Goal: Task Accomplishment & Management: Complete application form

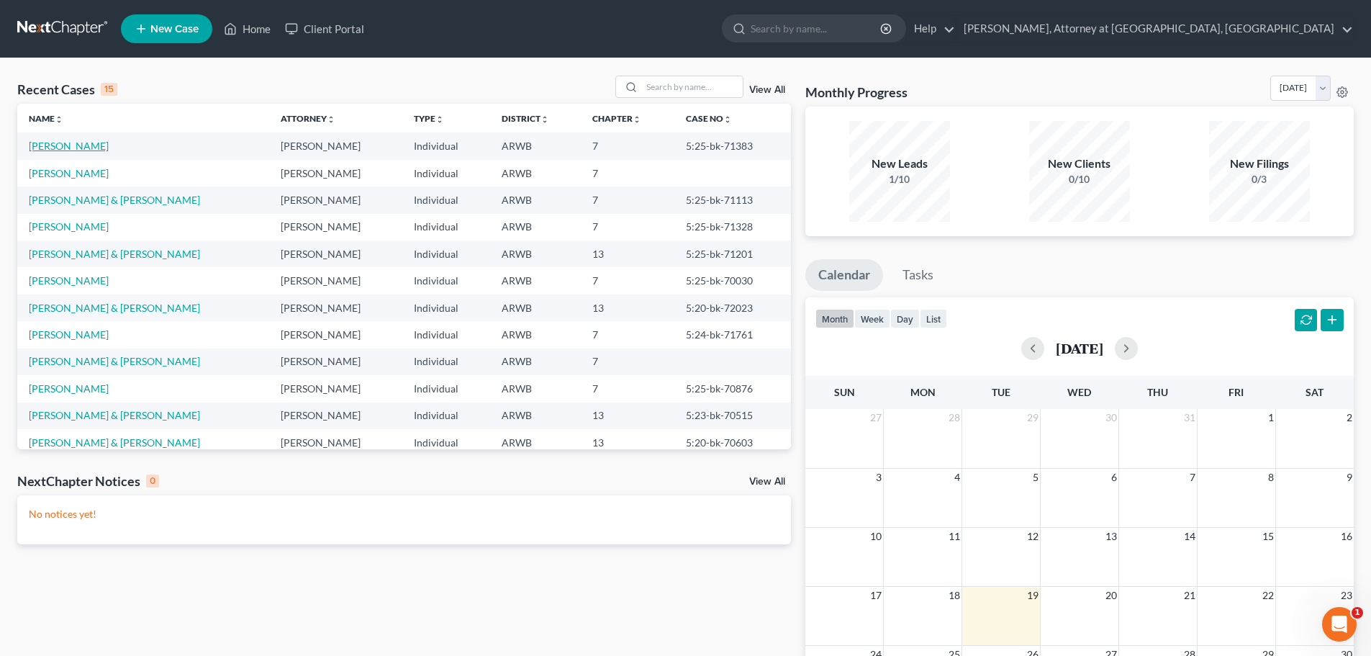
click at [50, 144] on link "[PERSON_NAME]" at bounding box center [69, 146] width 80 height 12
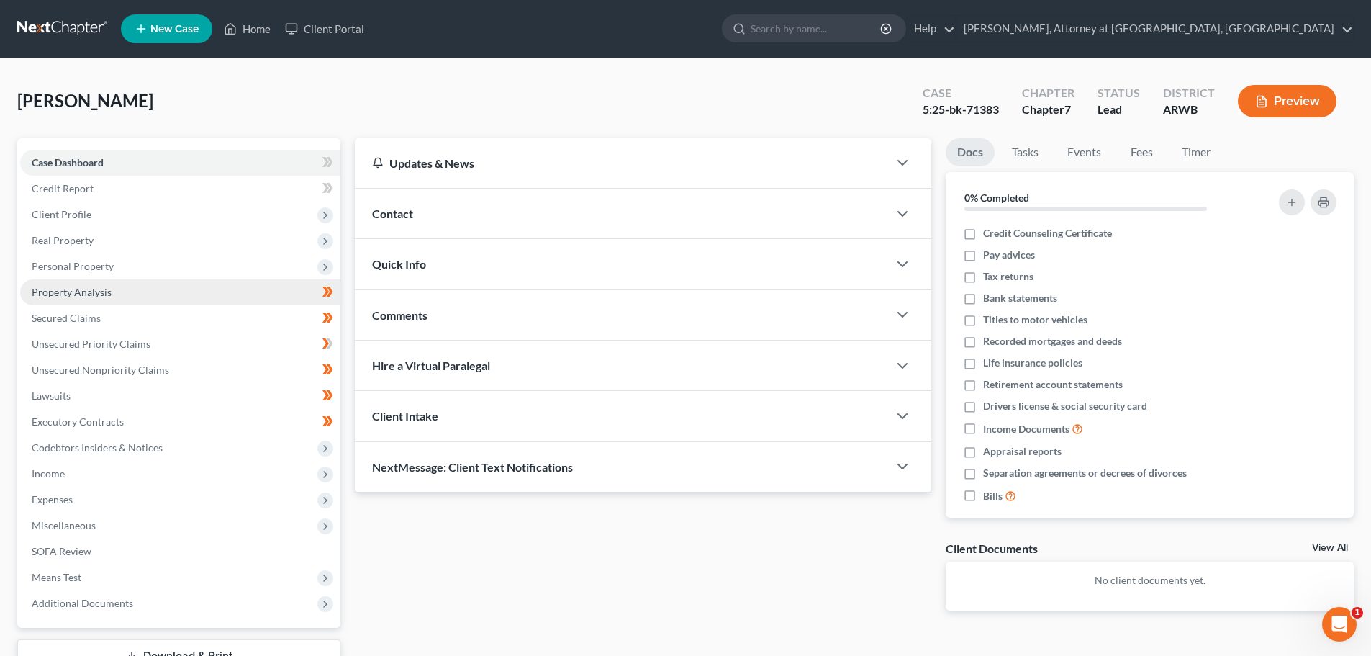
click at [63, 286] on span "Property Analysis" at bounding box center [72, 292] width 80 height 12
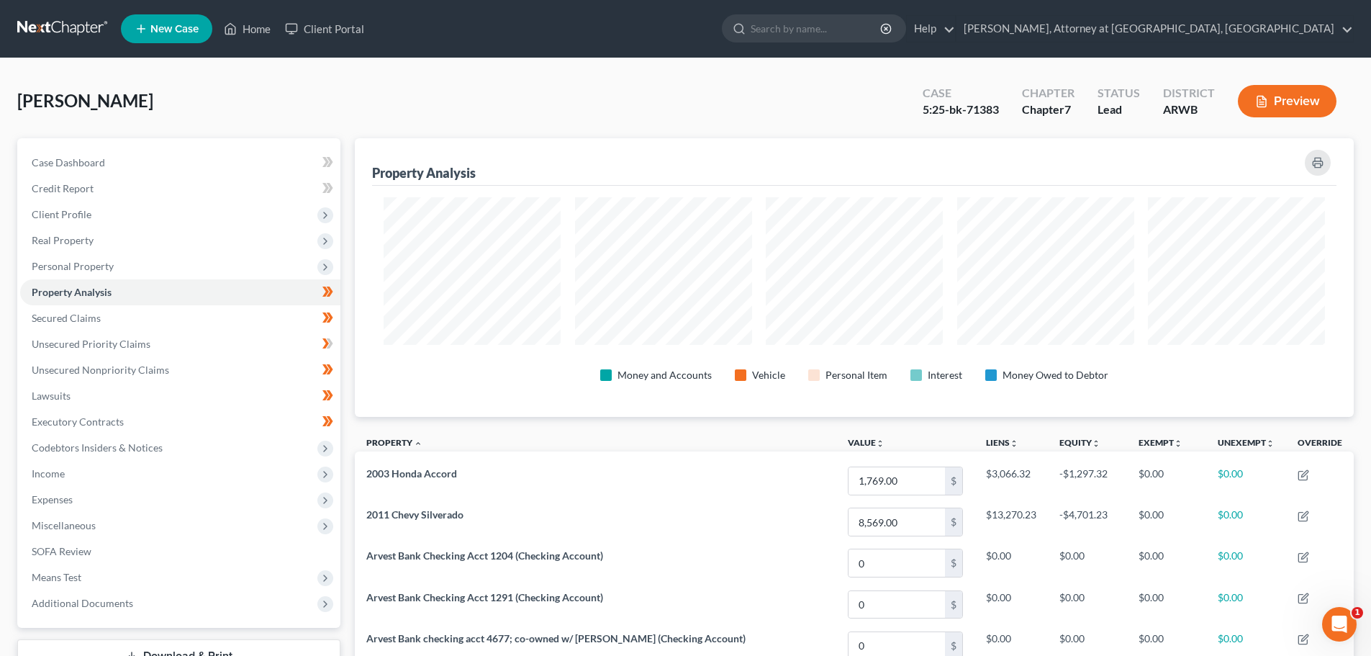
scroll to position [279, 999]
click at [65, 266] on span "Personal Property" at bounding box center [73, 266] width 82 height 12
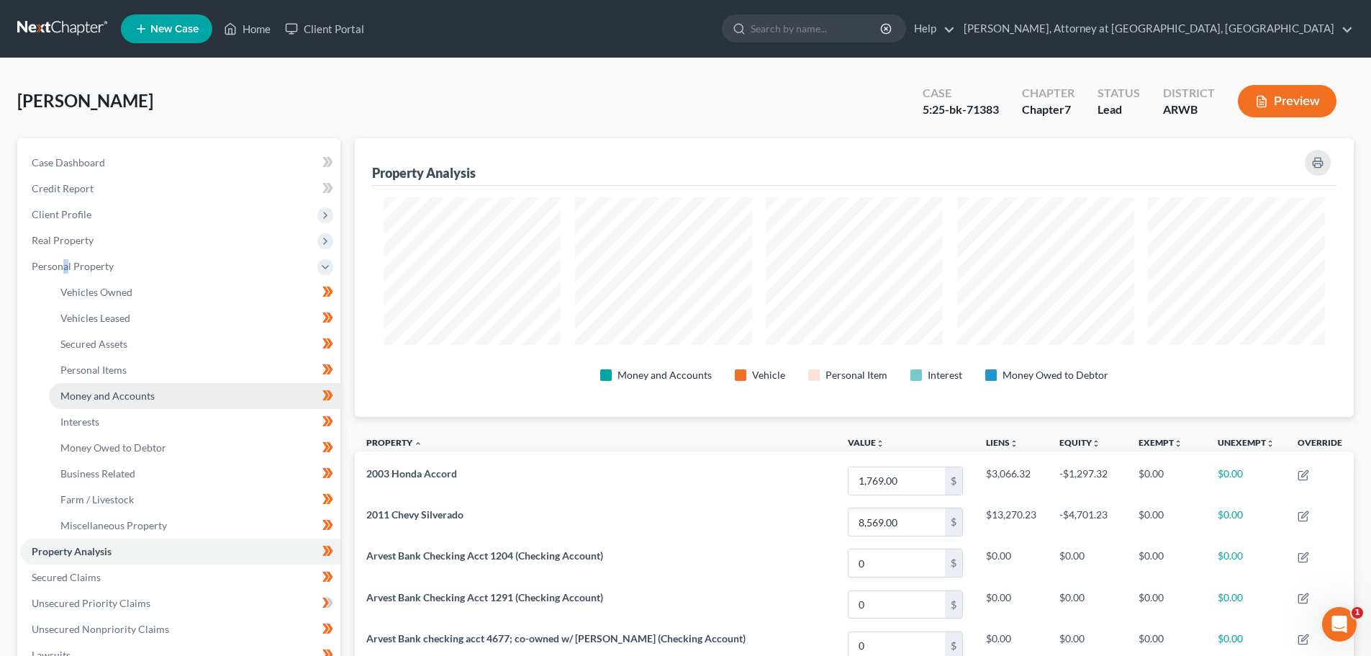
drag, startPoint x: 74, startPoint y: 392, endPoint x: 61, endPoint y: 399, distance: 14.8
click at [73, 392] on span "Money and Accounts" at bounding box center [107, 395] width 94 height 12
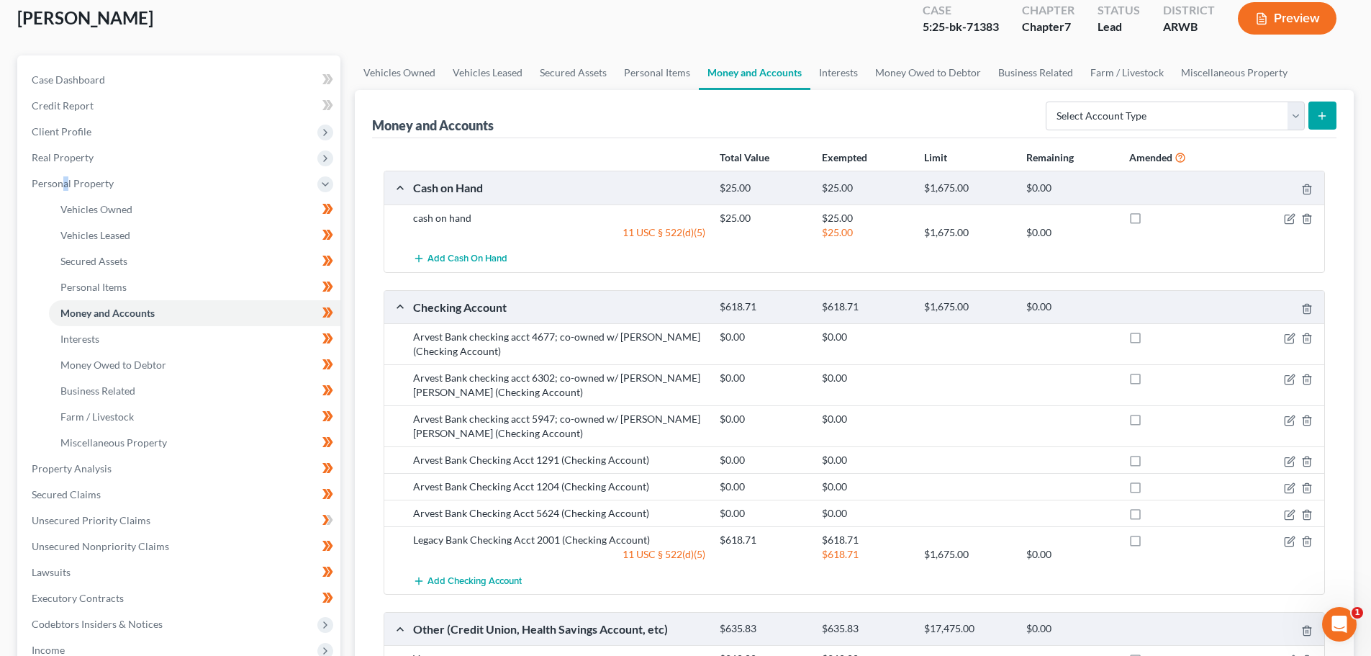
scroll to position [288, 0]
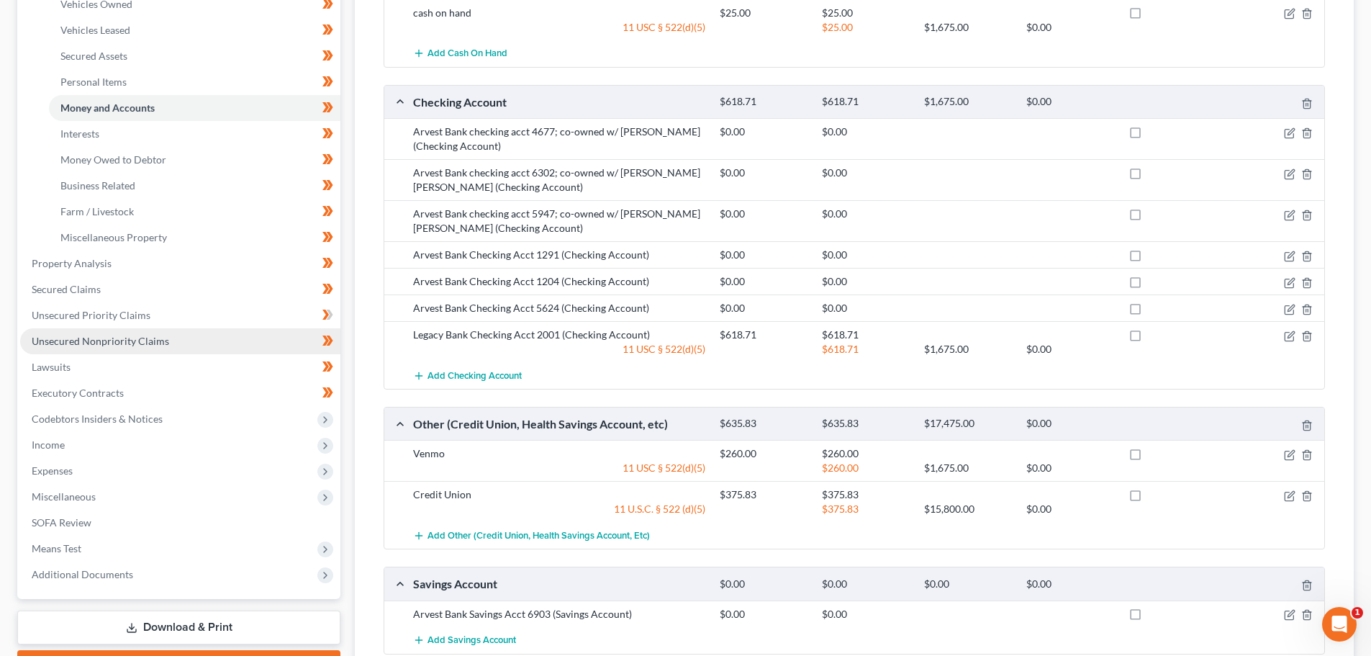
click at [65, 336] on span "Unsecured Nonpriority Claims" at bounding box center [100, 341] width 137 height 12
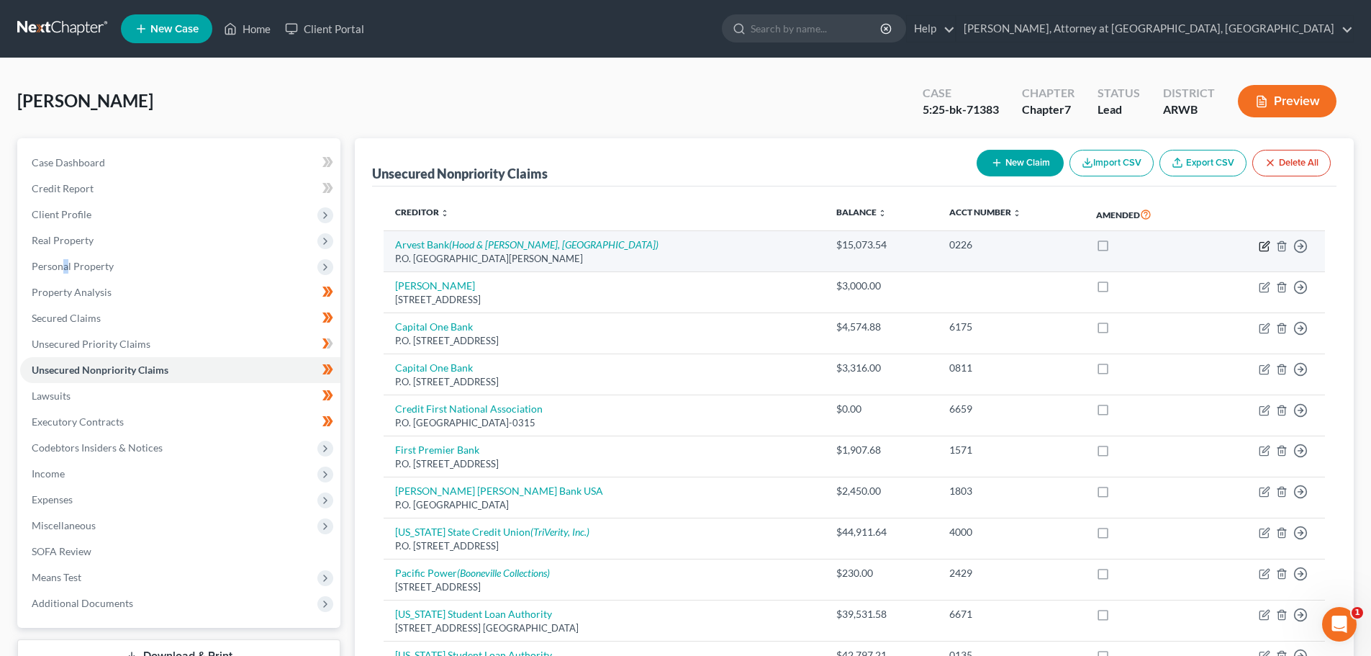
click at [1265, 244] on icon "button" at bounding box center [1265, 244] width 6 height 6
select select "2"
select select "0"
select select "1"
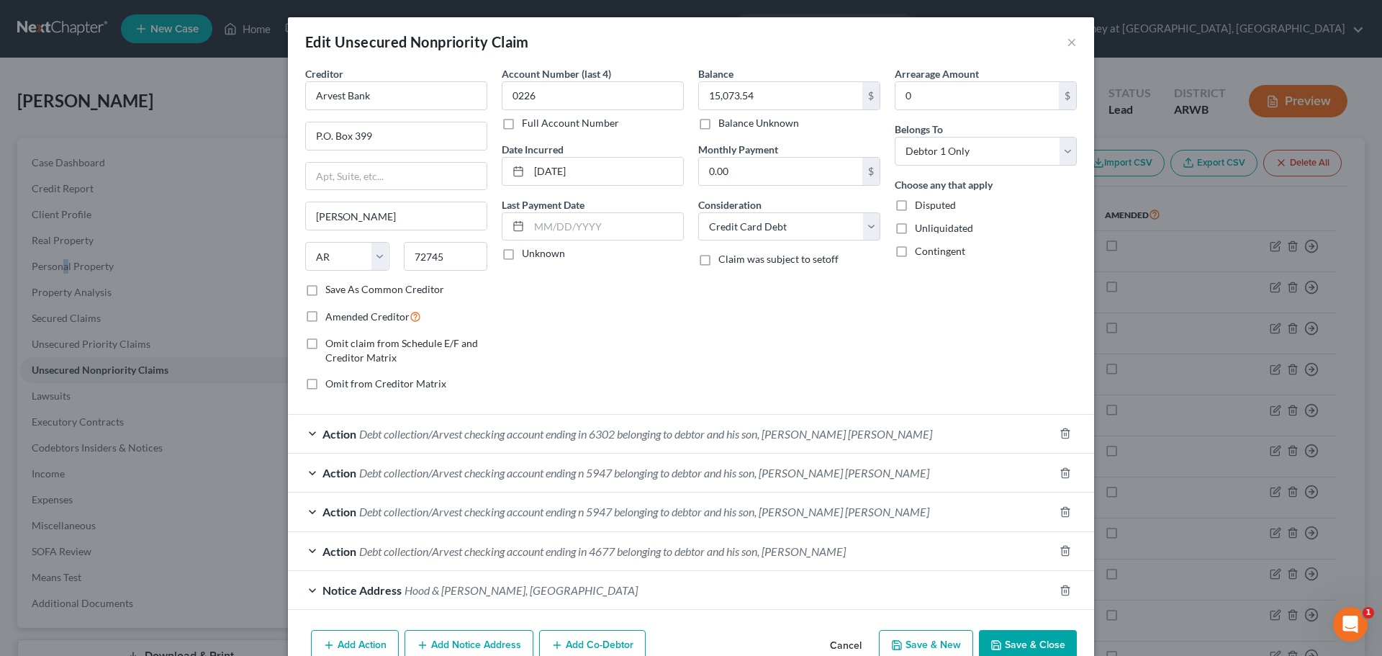
scroll to position [75, 0]
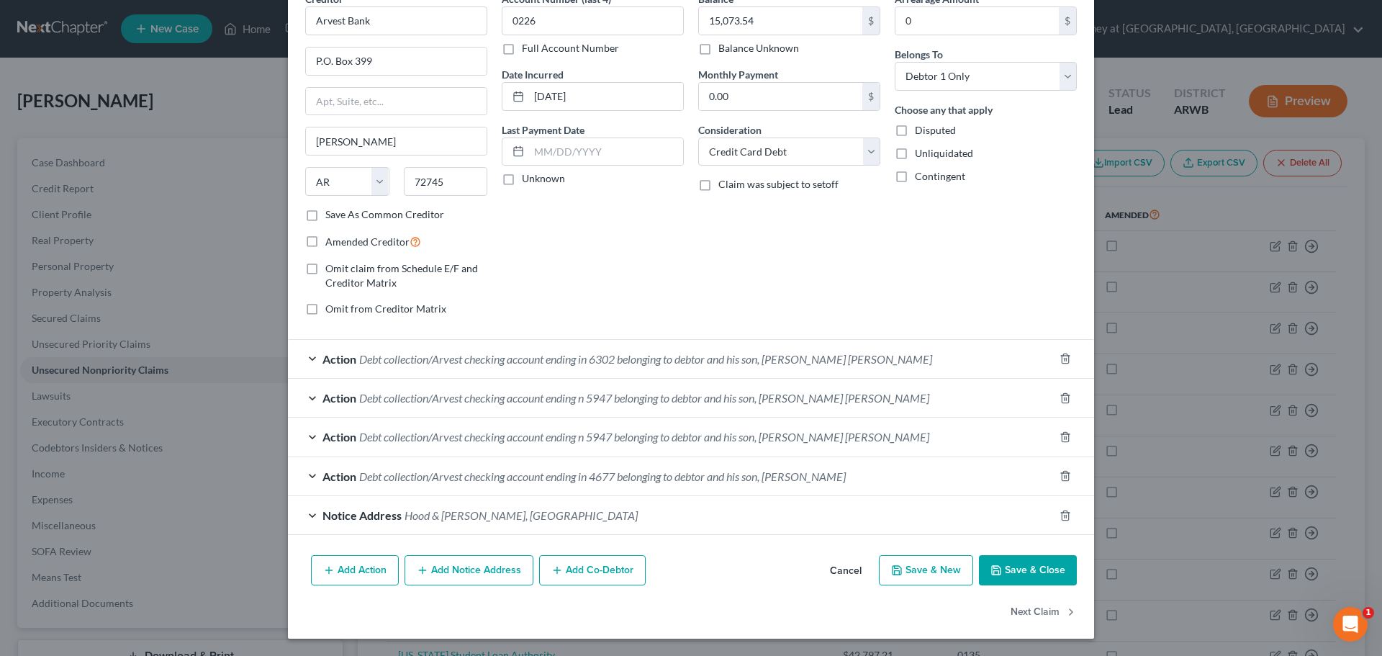
click at [493, 351] on div "Action Debt collection/Arvest checking account ending in 6302 belonging to debt…" at bounding box center [671, 359] width 766 height 38
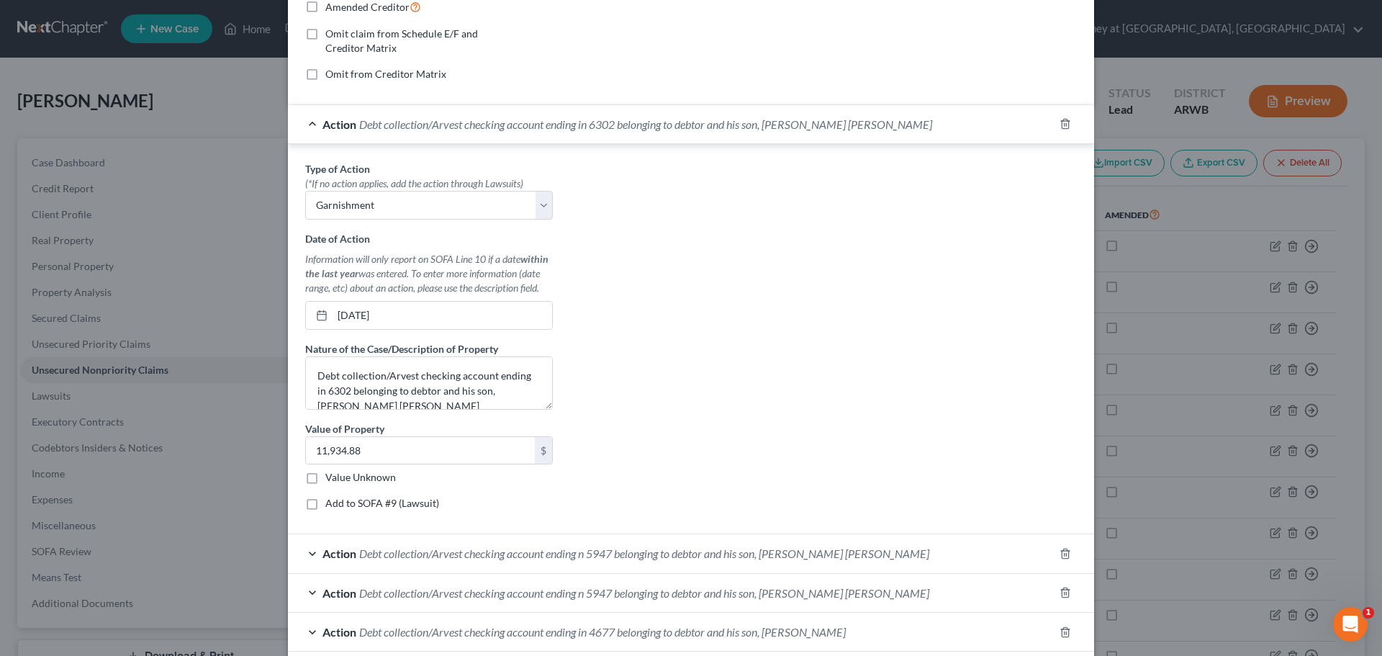
scroll to position [363, 0]
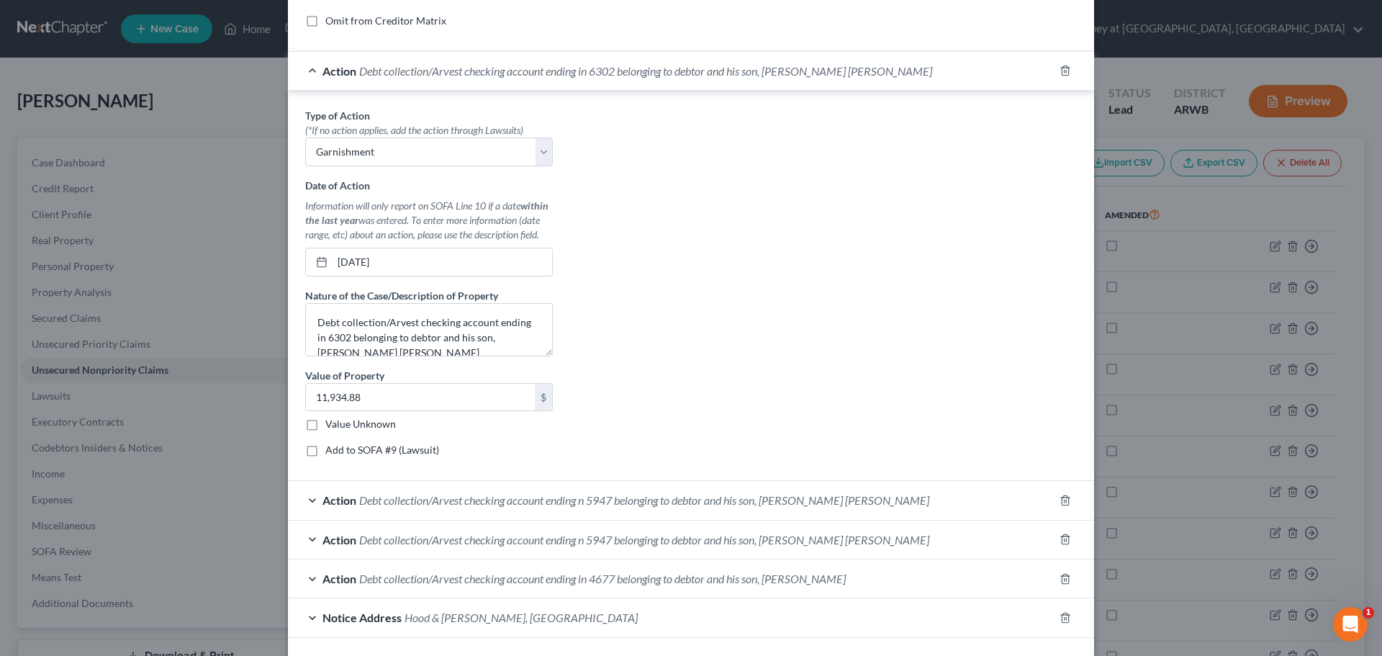
click at [794, 492] on div "Action Debt collection/Arvest checking account ending n 5947 belonging to debto…" at bounding box center [671, 500] width 766 height 38
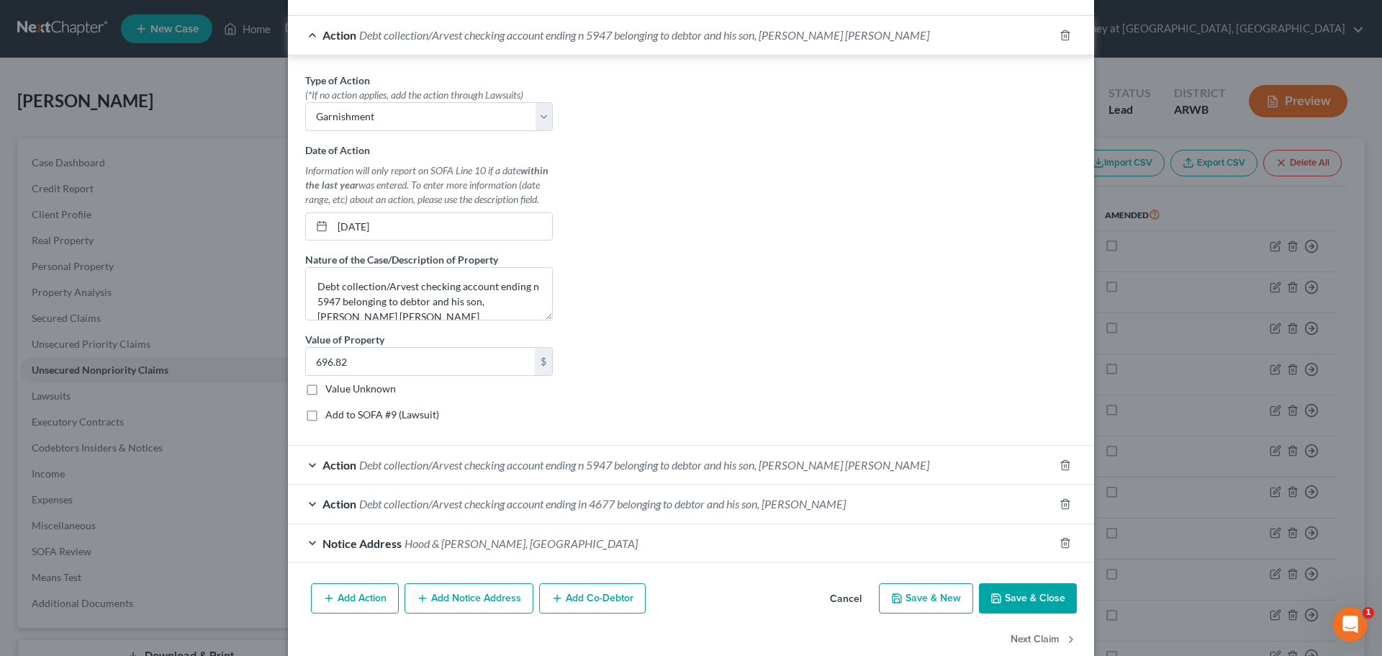
scroll to position [855, 0]
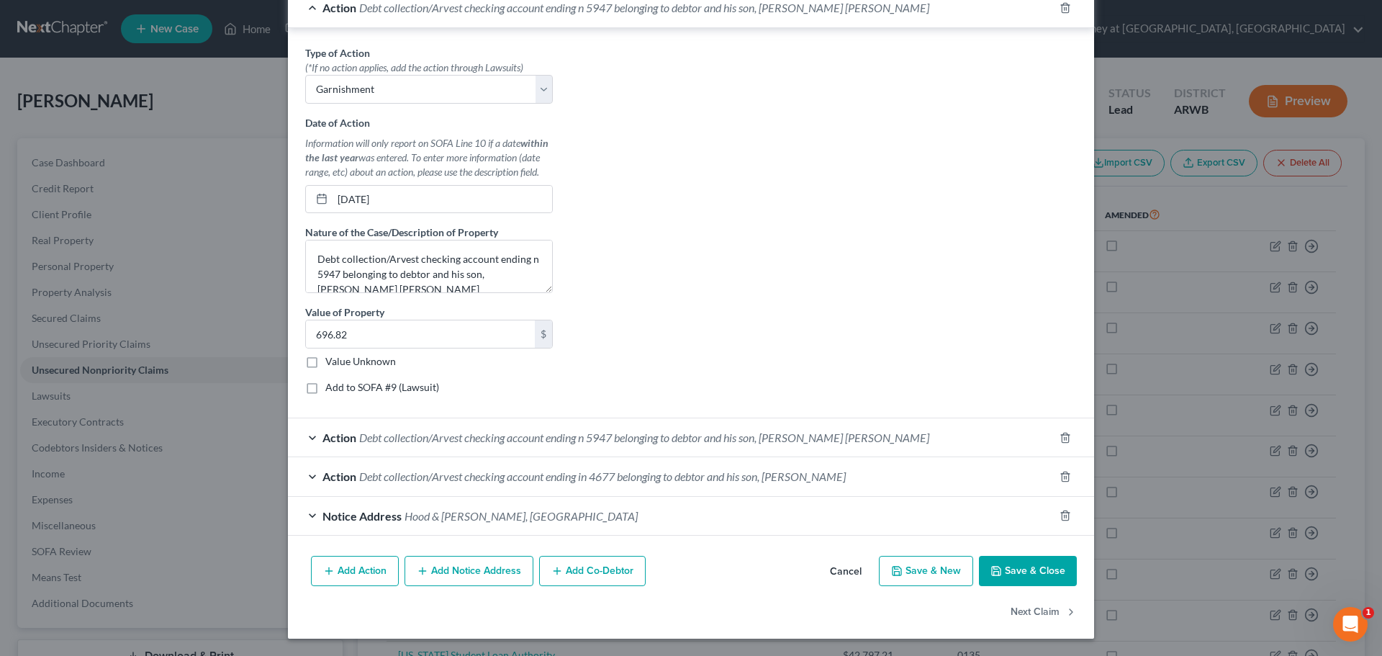
click at [377, 436] on span "Debt collection/Arvest checking account ending n 5947 belonging to debtor and h…" at bounding box center [644, 437] width 570 height 14
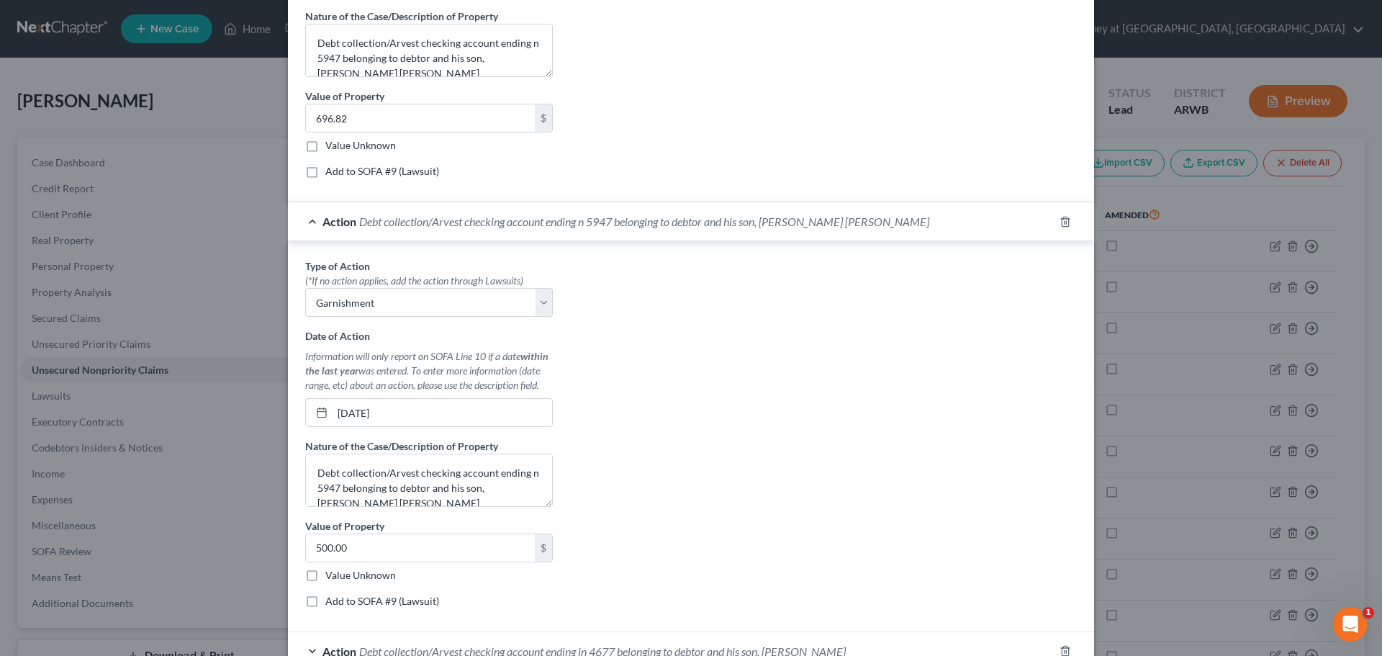
scroll to position [1215, 0]
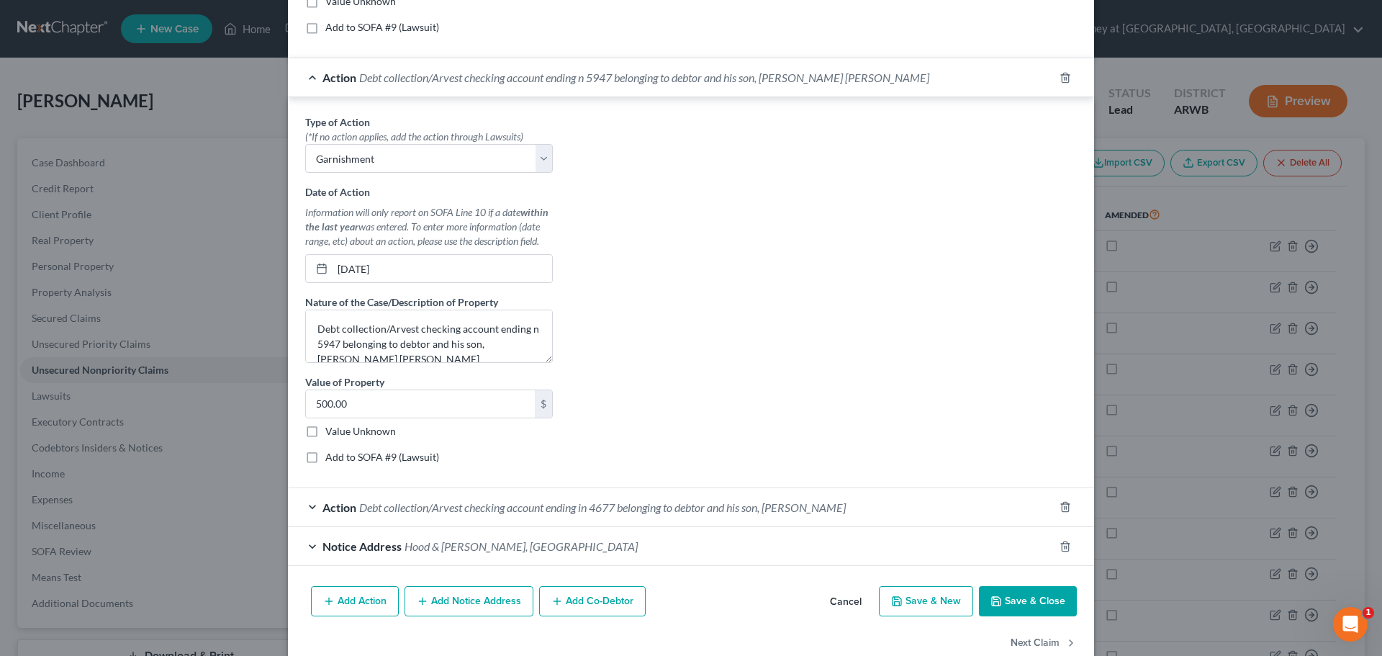
click at [446, 512] on span "Debt collection/Arvest checking account ending in 4677 belonging to debtor and …" at bounding box center [602, 507] width 487 height 14
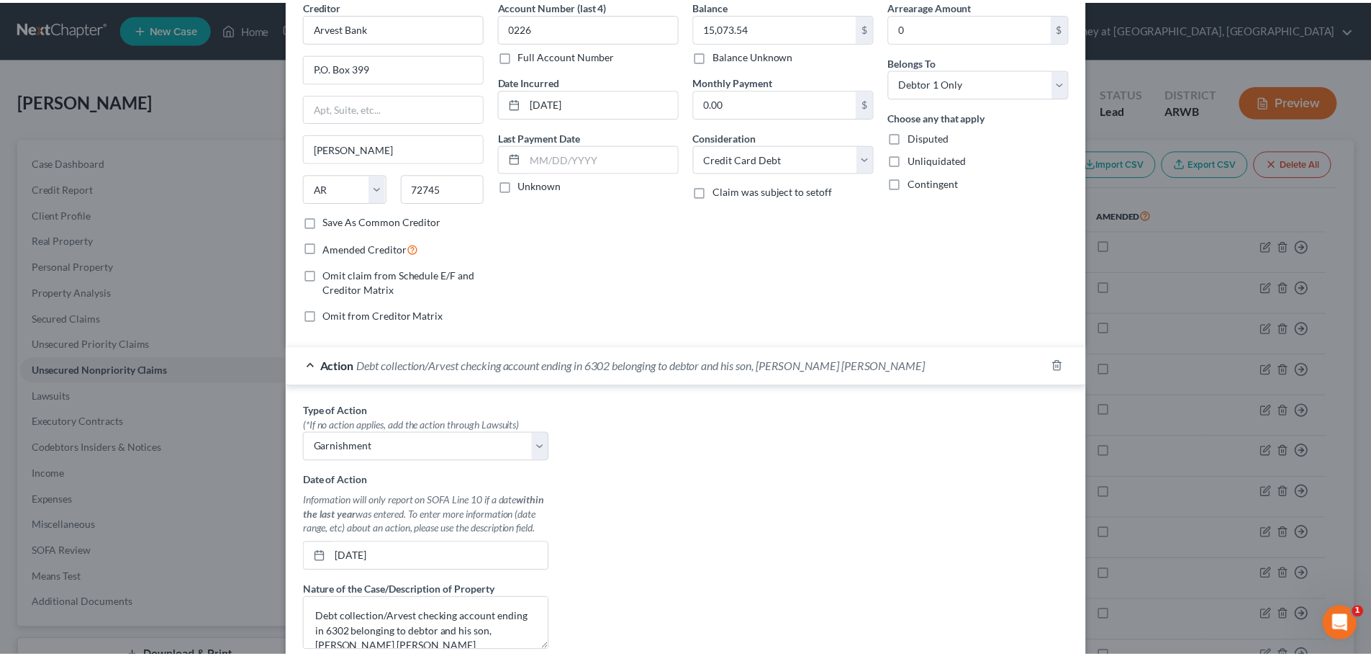
scroll to position [0, 0]
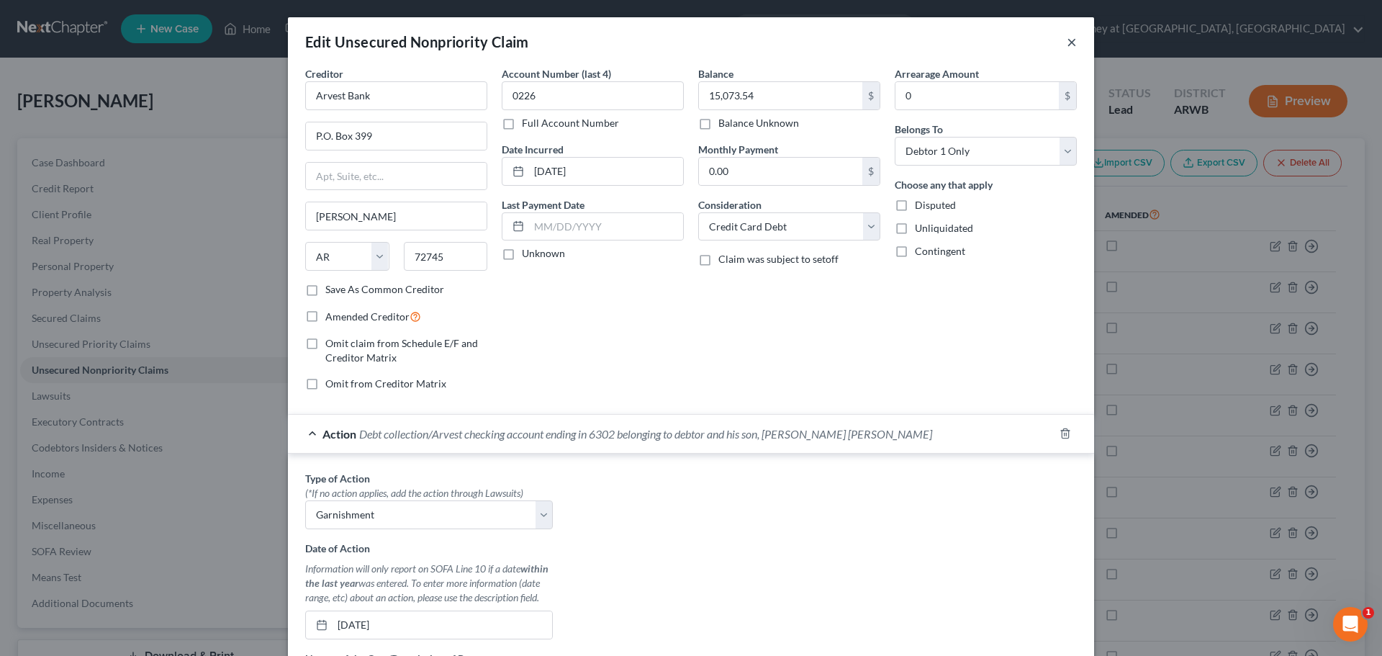
click at [1067, 40] on button "×" at bounding box center [1072, 41] width 10 height 17
